Goal: Task Accomplishment & Management: Use online tool/utility

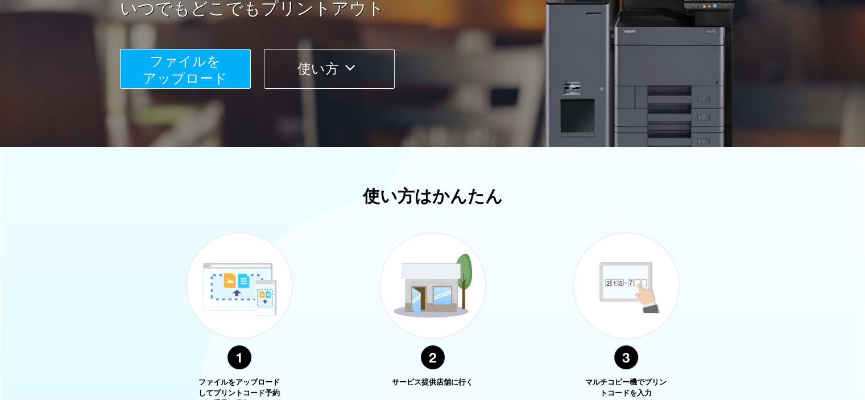
scroll to position [219, 0]
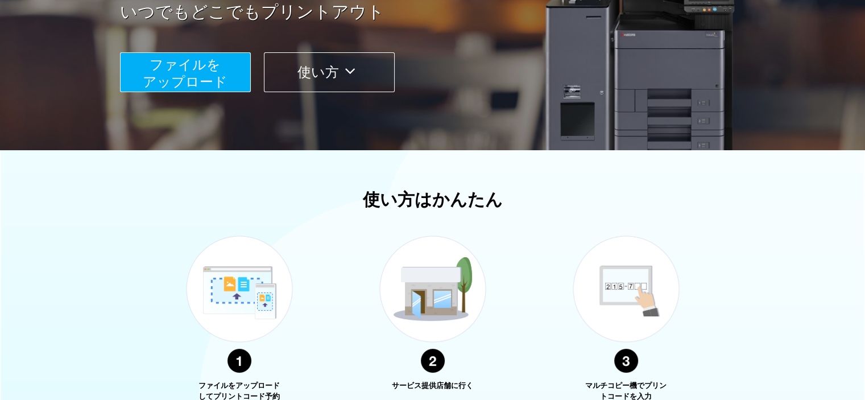
click at [209, 81] on span "ファイルを ​​アップロード" at bounding box center [185, 73] width 85 height 32
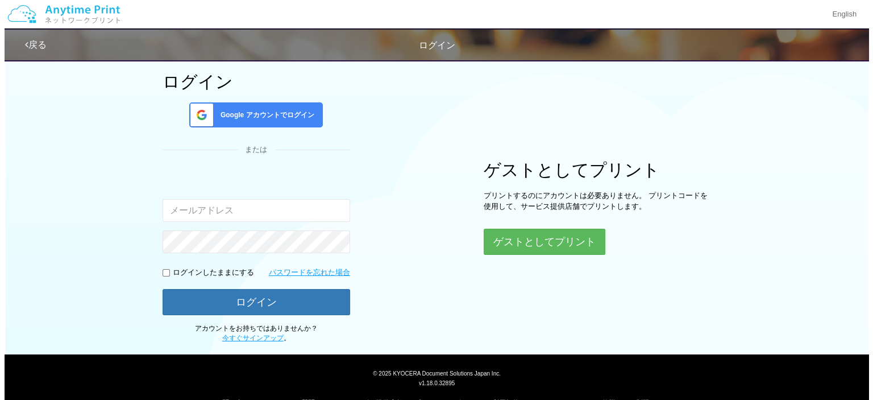
scroll to position [67, 0]
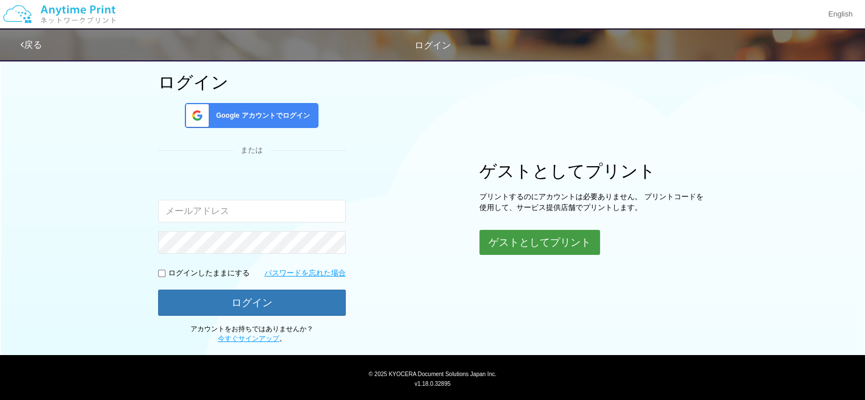
click at [545, 249] on button "ゲストとしてプリント" at bounding box center [539, 242] width 121 height 25
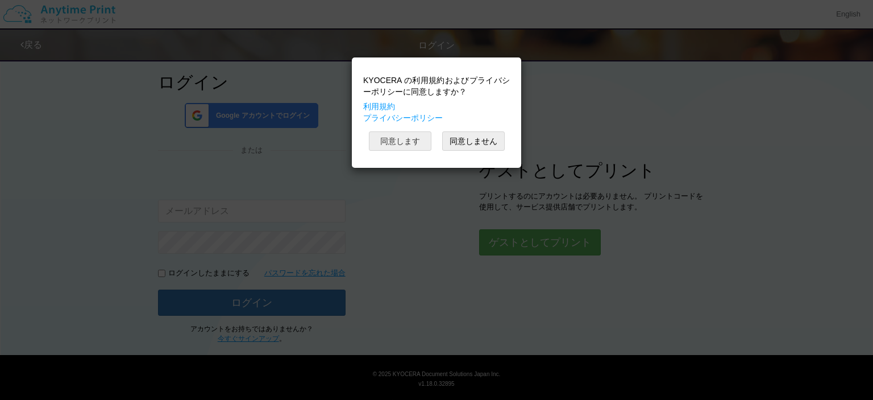
click at [386, 144] on button "同意します" at bounding box center [400, 140] width 63 height 19
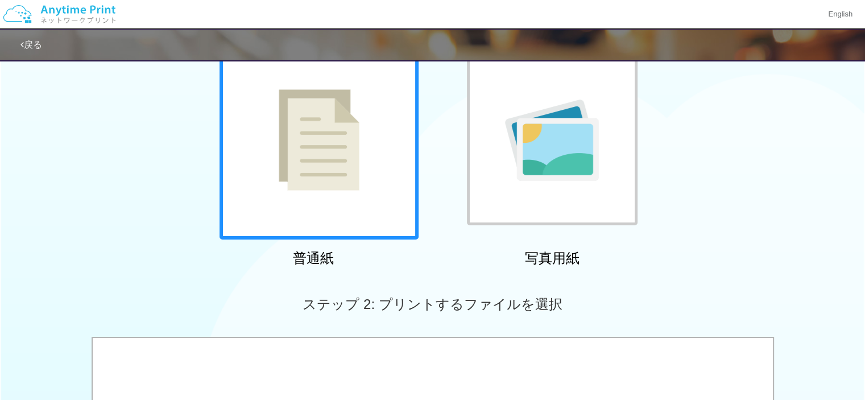
click at [386, 144] on div at bounding box center [318, 139] width 199 height 199
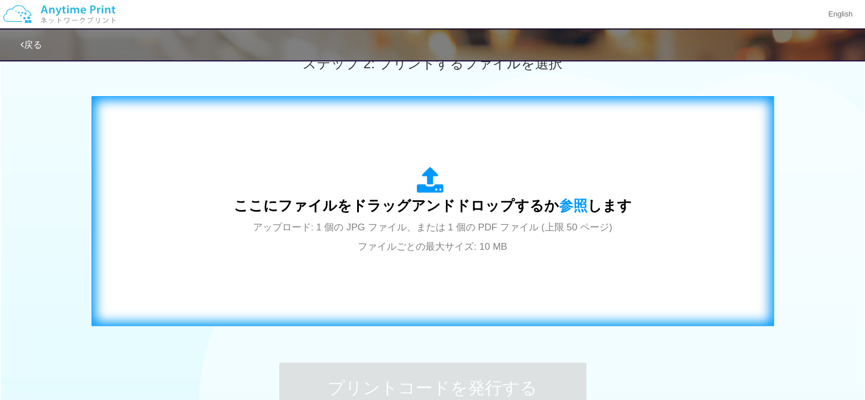
scroll to position [336, 0]
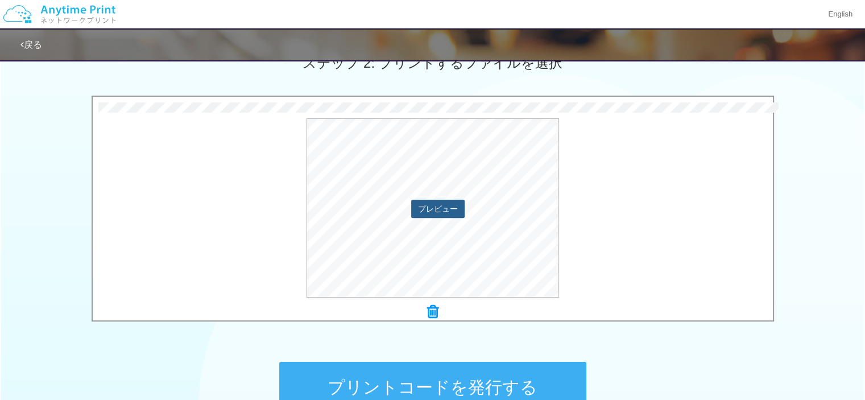
click at [430, 204] on button "プレビュー" at bounding box center [437, 209] width 53 height 18
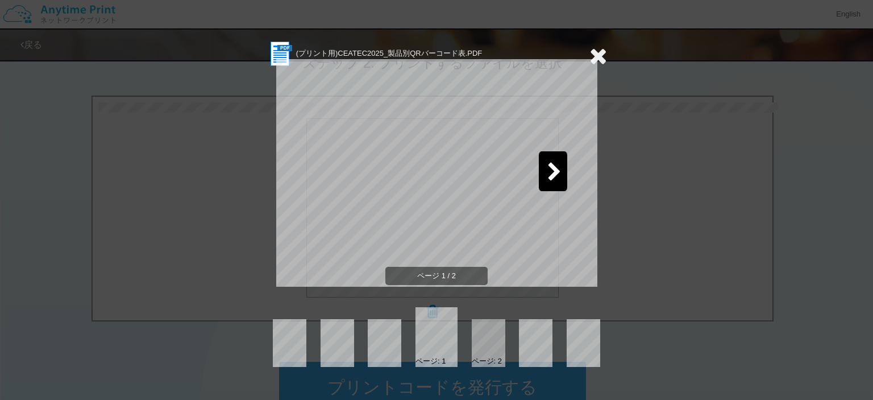
click at [550, 175] on icon at bounding box center [555, 173] width 14 height 20
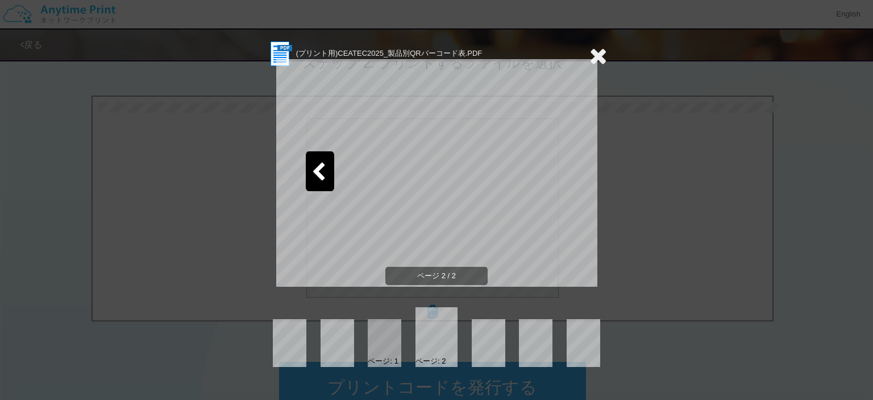
click at [595, 63] on icon at bounding box center [599, 55] width 18 height 23
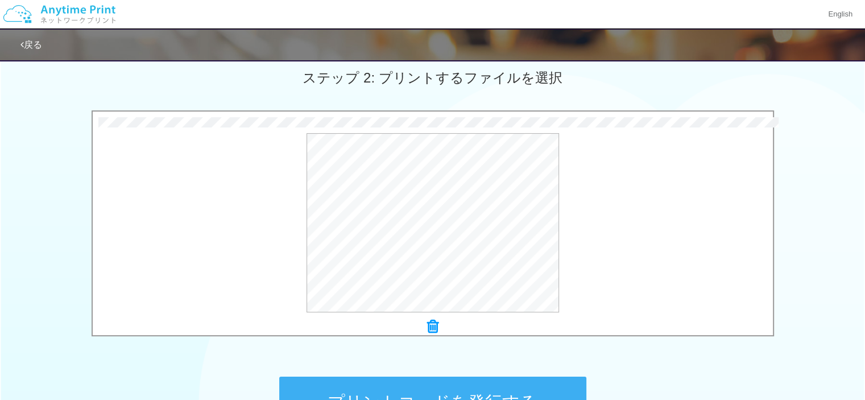
scroll to position [351, 0]
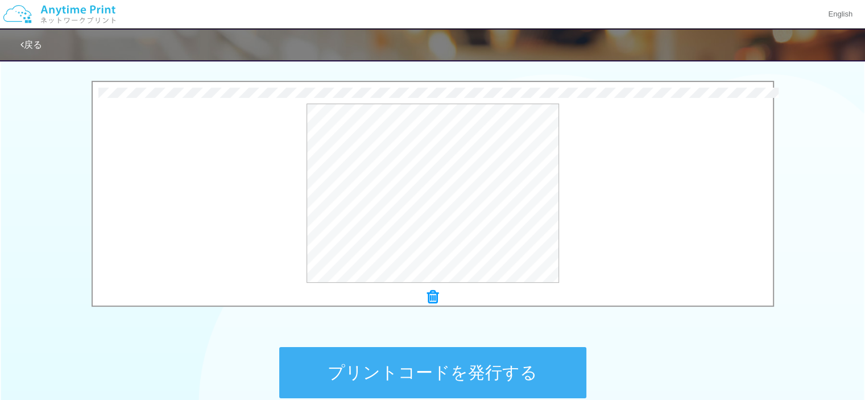
click at [435, 295] on icon at bounding box center [432, 296] width 11 height 15
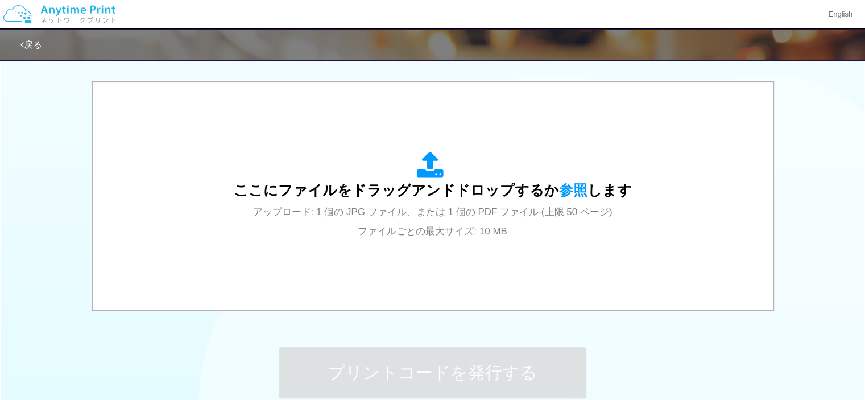
drag, startPoint x: 177, startPoint y: 349, endPoint x: 216, endPoint y: 397, distance: 61.1
click at [176, 348] on div "ステップ 1: 用紙の種類を選択 普通紙 写真用紙 普通紙 写真用紙 previous next slide 1 of 2 comma.current.act…" at bounding box center [432, 68] width 865 height 730
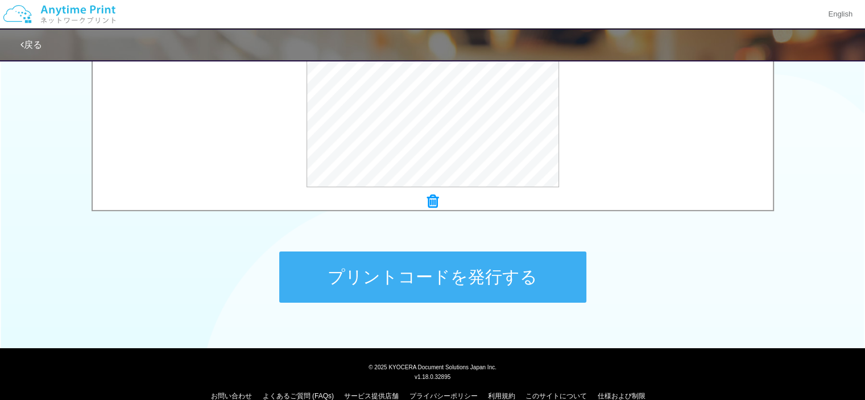
scroll to position [465, 0]
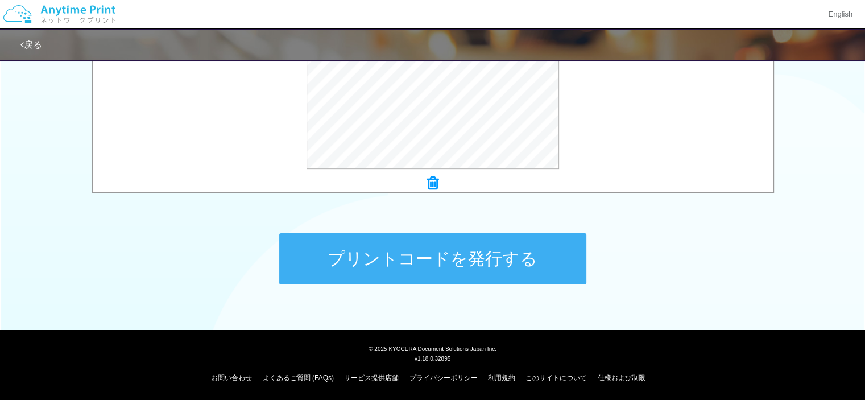
click at [430, 252] on button "プリントコードを発行する" at bounding box center [432, 258] width 307 height 51
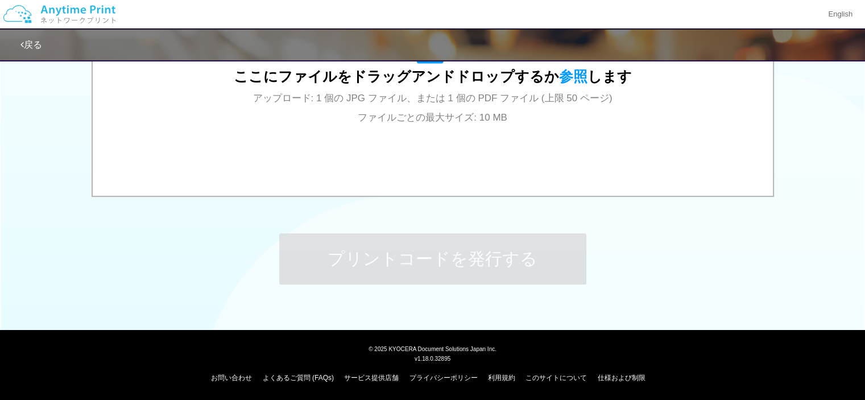
scroll to position [0, 0]
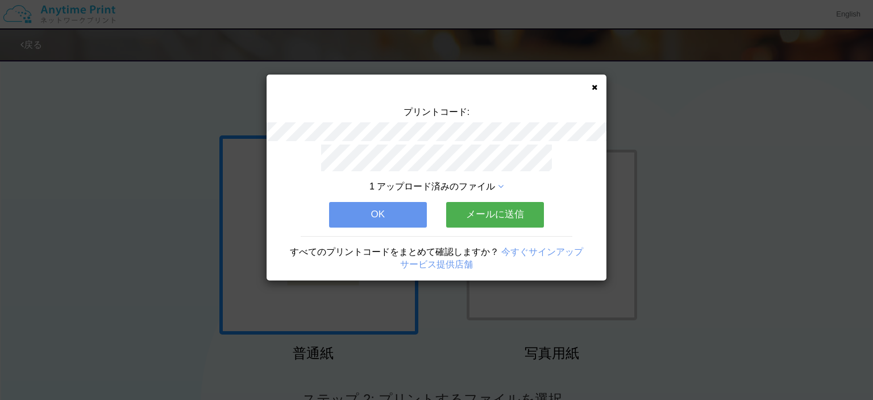
click at [488, 214] on button "メールに送信" at bounding box center [495, 214] width 98 height 25
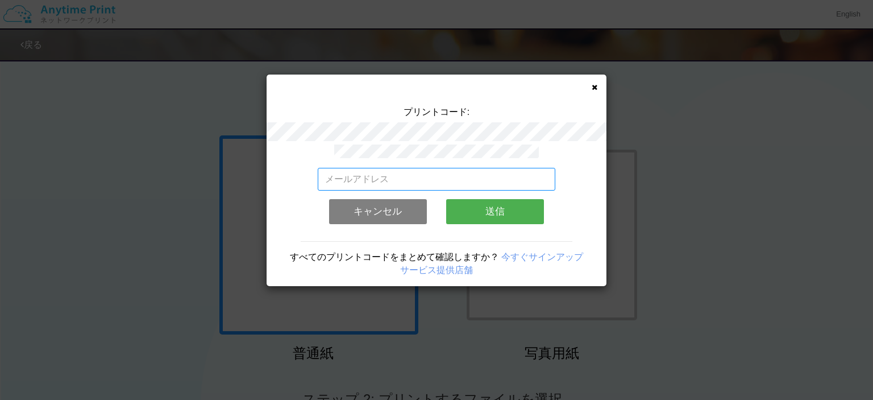
click at [371, 177] on input "email" at bounding box center [437, 179] width 238 height 23
type input "[EMAIL_ADDRESS][DOMAIN_NAME]"
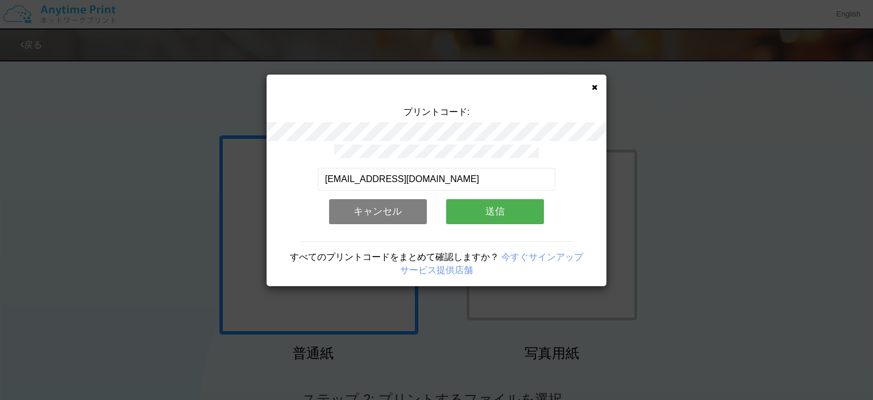
click at [473, 199] on button "送信" at bounding box center [495, 211] width 98 height 25
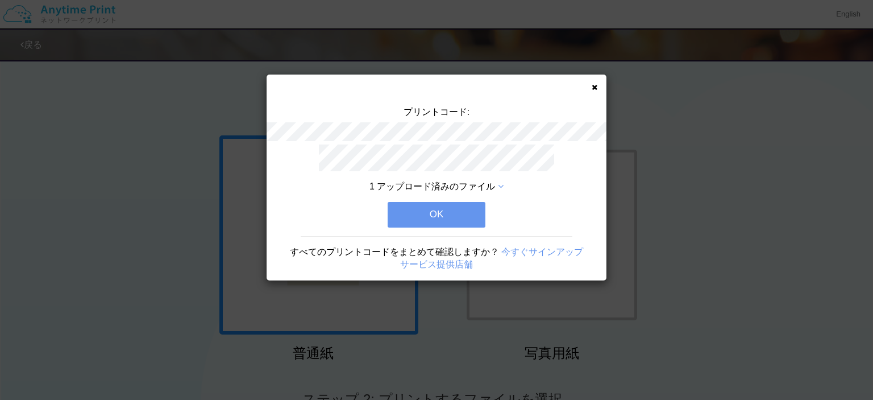
click at [433, 214] on button "OK" at bounding box center [437, 214] width 98 height 25
